Goal: Transaction & Acquisition: Purchase product/service

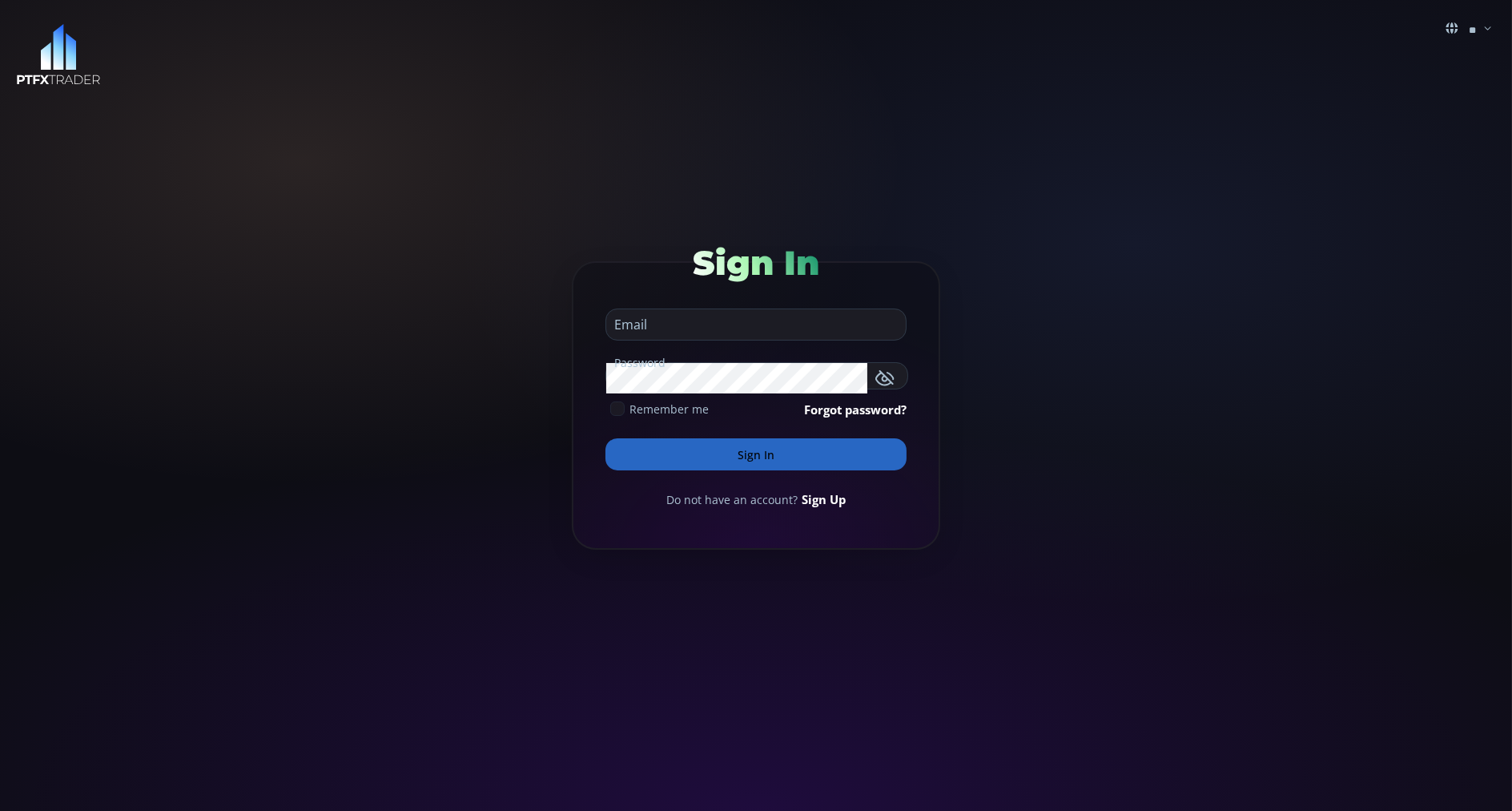
type input "**********"
click at [634, 460] on button "Sign In" at bounding box center [756, 454] width 301 height 32
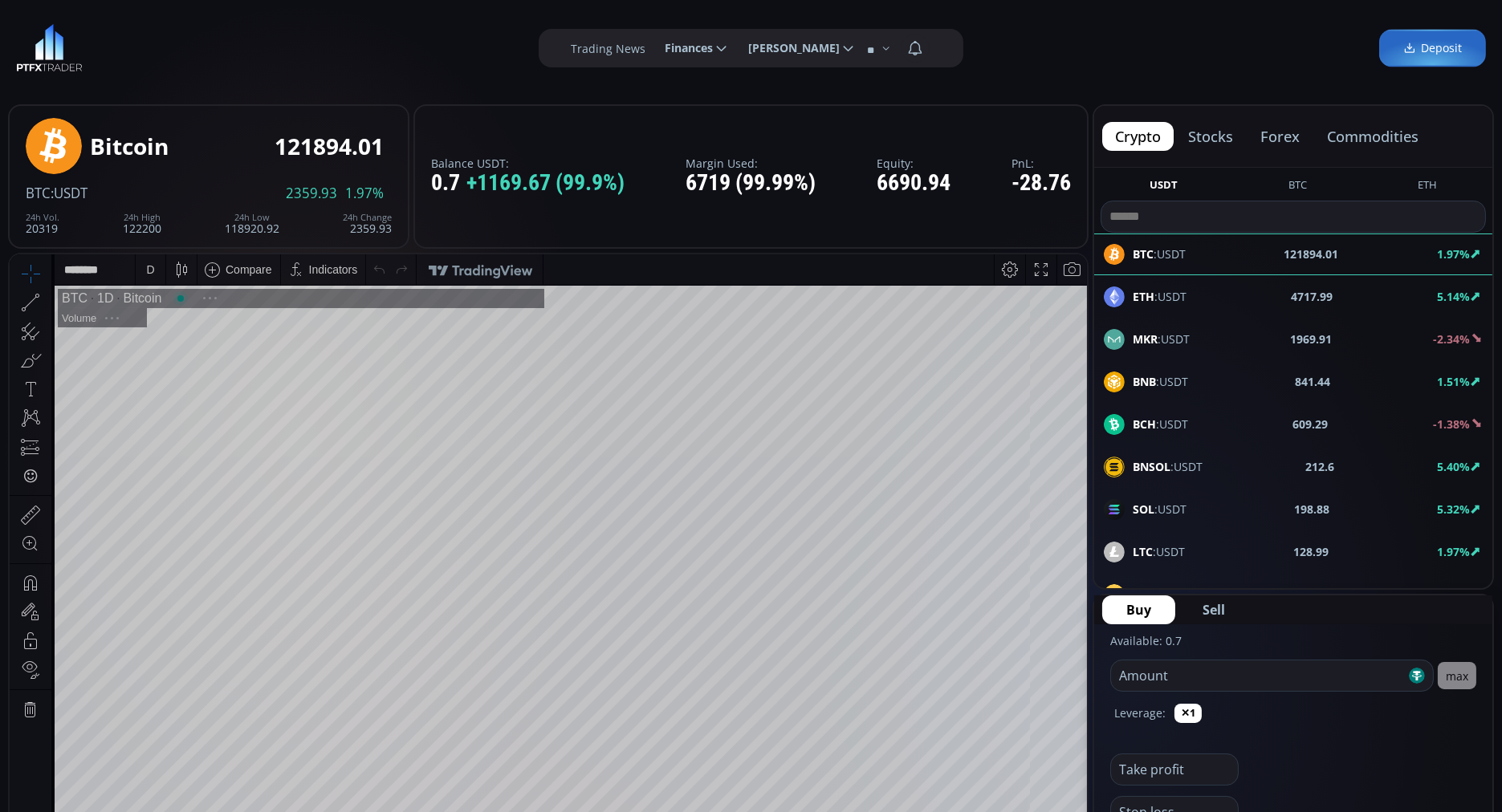
scroll to position [217, 0]
click at [1361, 133] on button "commodities" at bounding box center [1373, 136] width 118 height 28
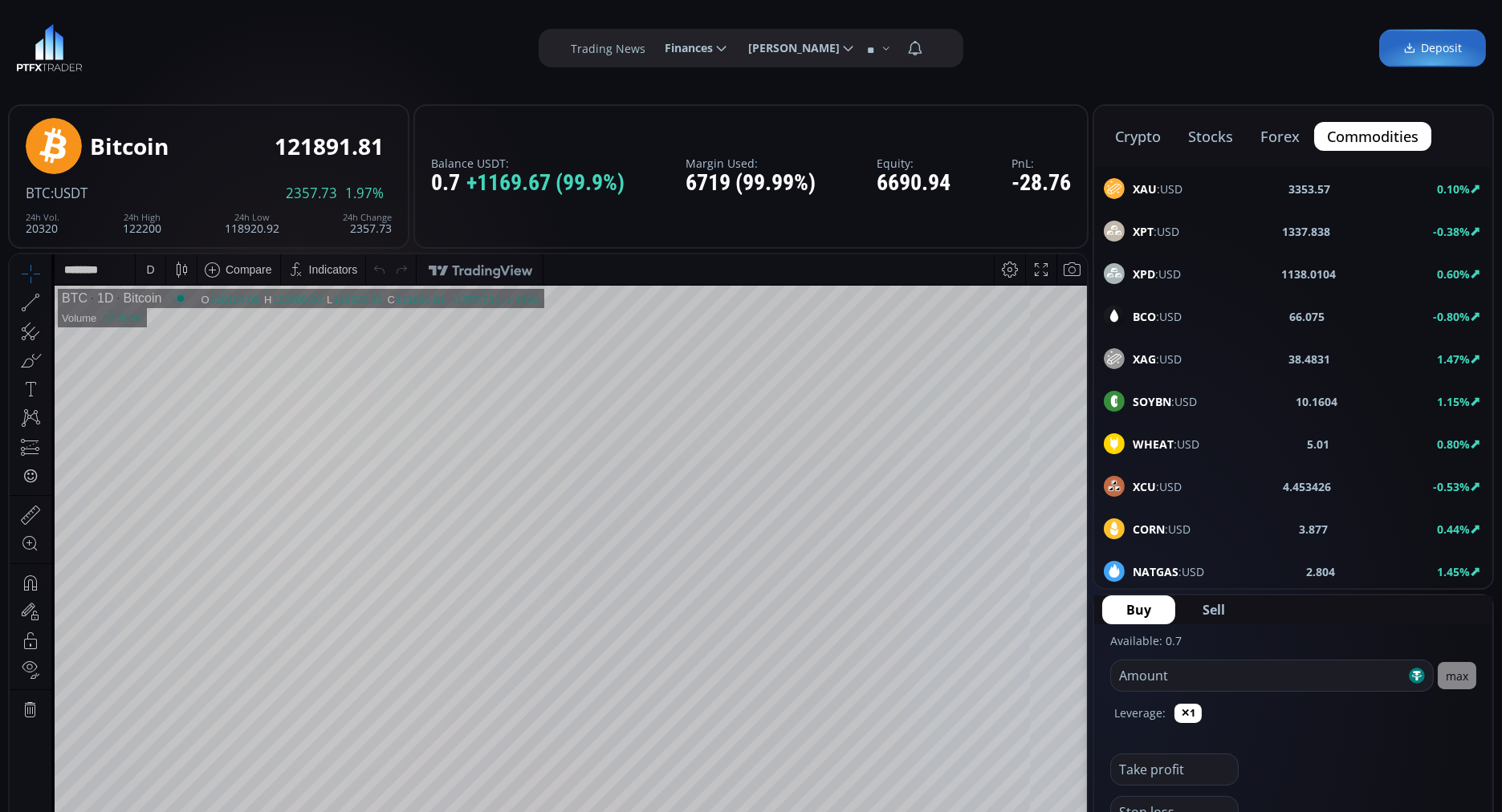
click at [1155, 183] on b "XAU" at bounding box center [1144, 189] width 24 height 15
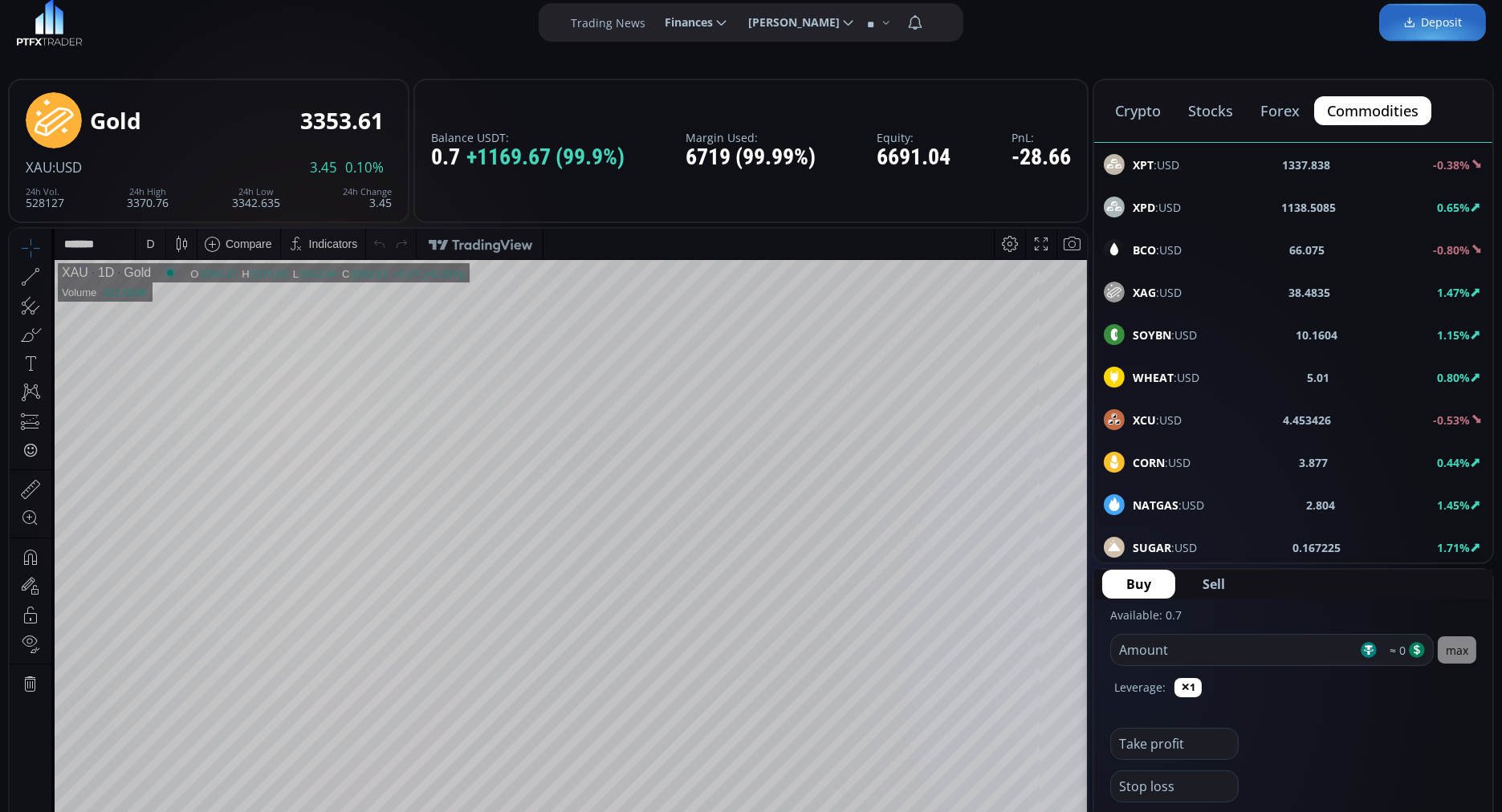
scroll to position [25, 0]
